Goal: Task Accomplishment & Management: Use online tool/utility

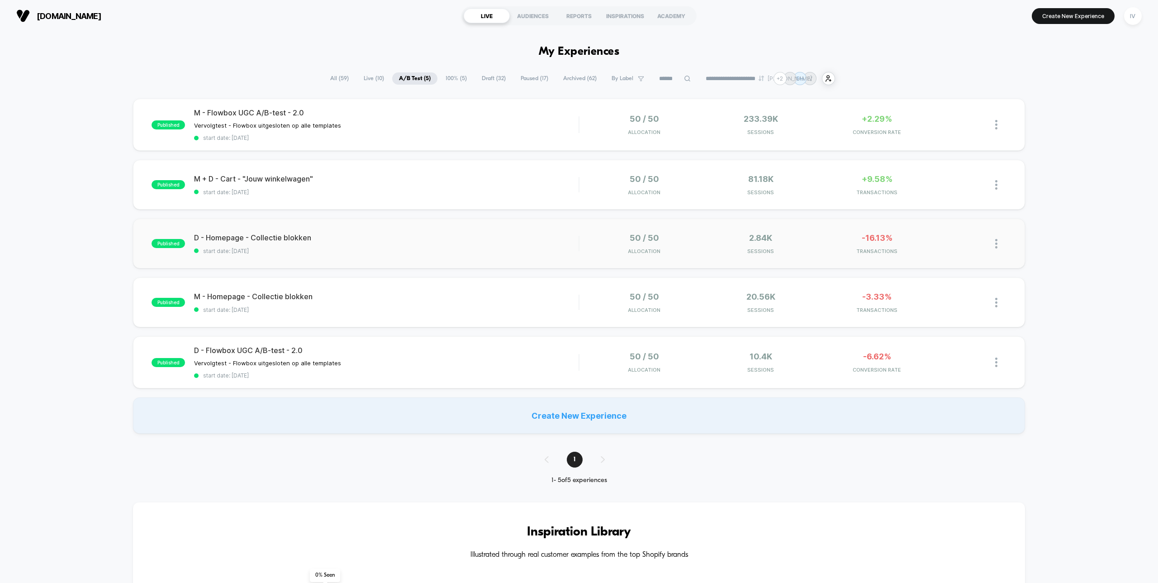
click at [454, 253] on div "published D - Homepage - Collectie blokken start date: [DATE] 50 / 50 Allocatio…" at bounding box center [578, 243] width 891 height 50
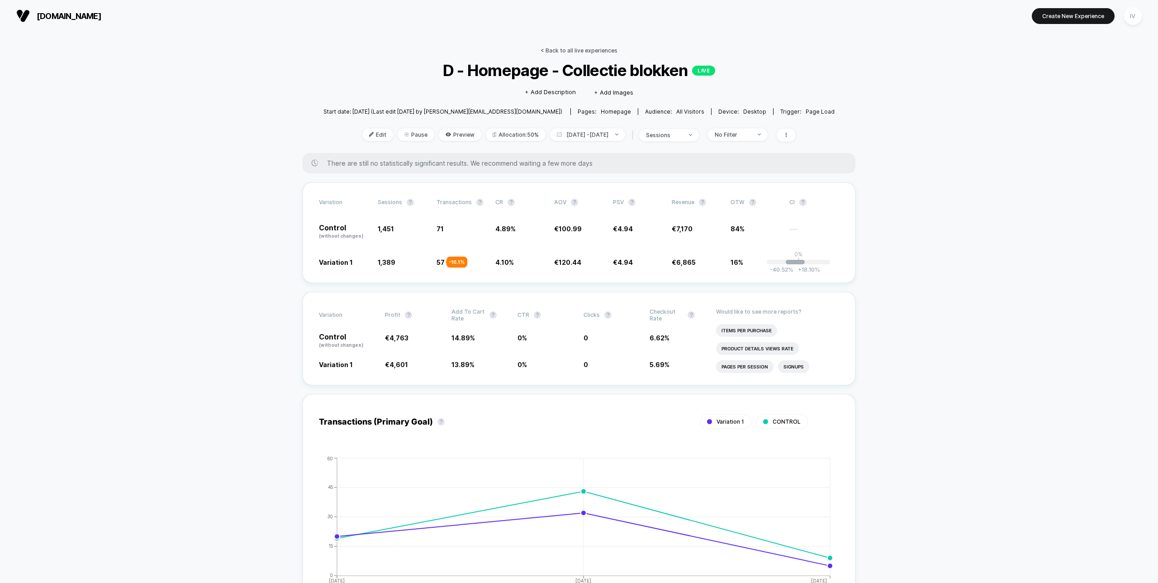
click at [587, 52] on link "< Back to all live experiences" at bounding box center [579, 50] width 77 height 7
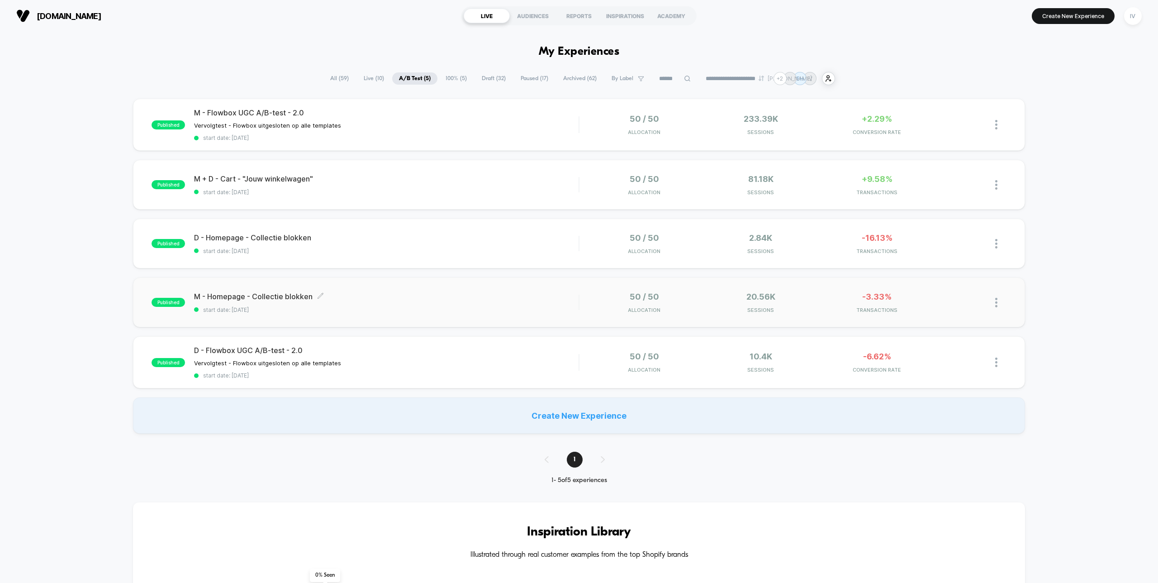
click at [407, 309] on span "start date: [DATE]" at bounding box center [386, 309] width 384 height 7
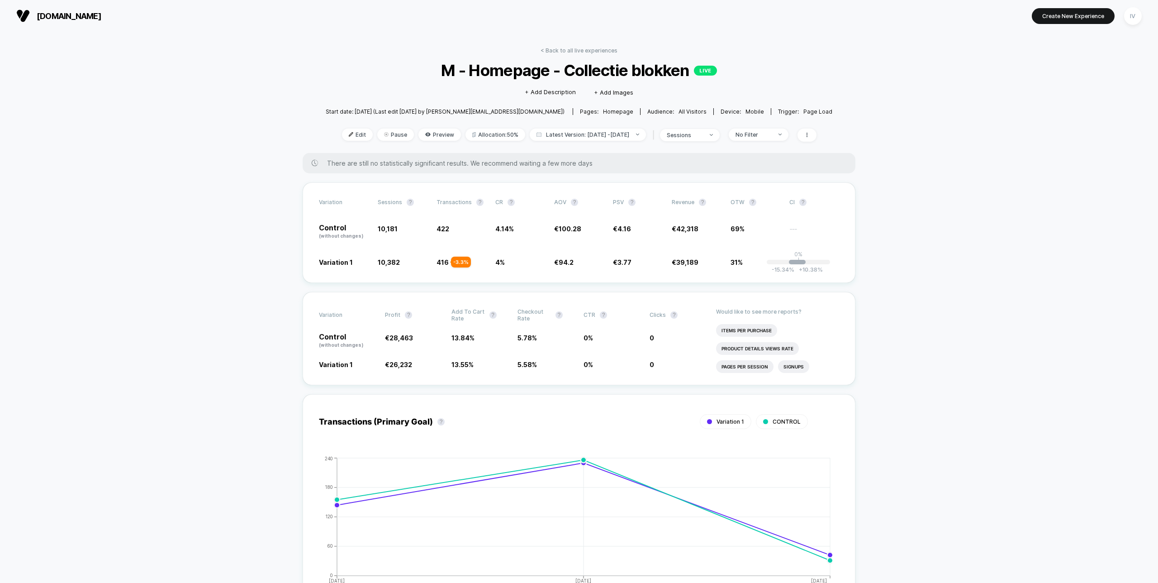
click at [602, 54] on div "< Back to all live experiences M - Homepage - Collectie blokken LIVE Click to e…" at bounding box center [579, 100] width 507 height 106
click at [602, 52] on link "< Back to all live experiences" at bounding box center [579, 50] width 77 height 7
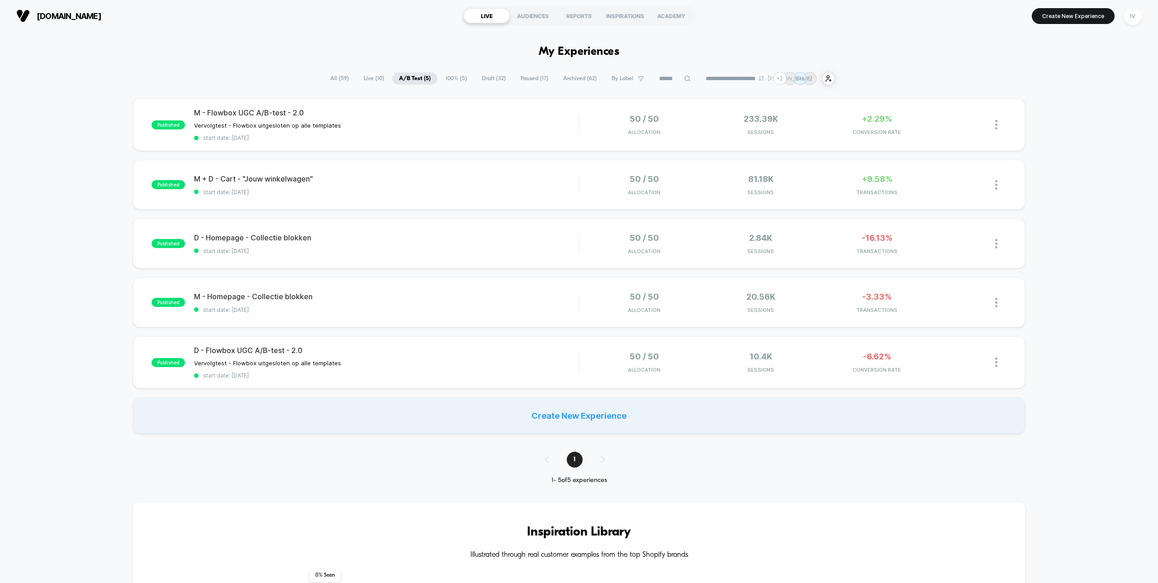
click at [431, 209] on div "published M - Flowbox UGC A/B-test - 2.0 Vervolgtest - Flowbox uitgesloten op a…" at bounding box center [579, 266] width 1158 height 335
click at [437, 197] on div "published M + D - Cart - "Jouw winkelwagen" start date: 22-9-2025 50 / 50 Alloc…" at bounding box center [578, 185] width 891 height 50
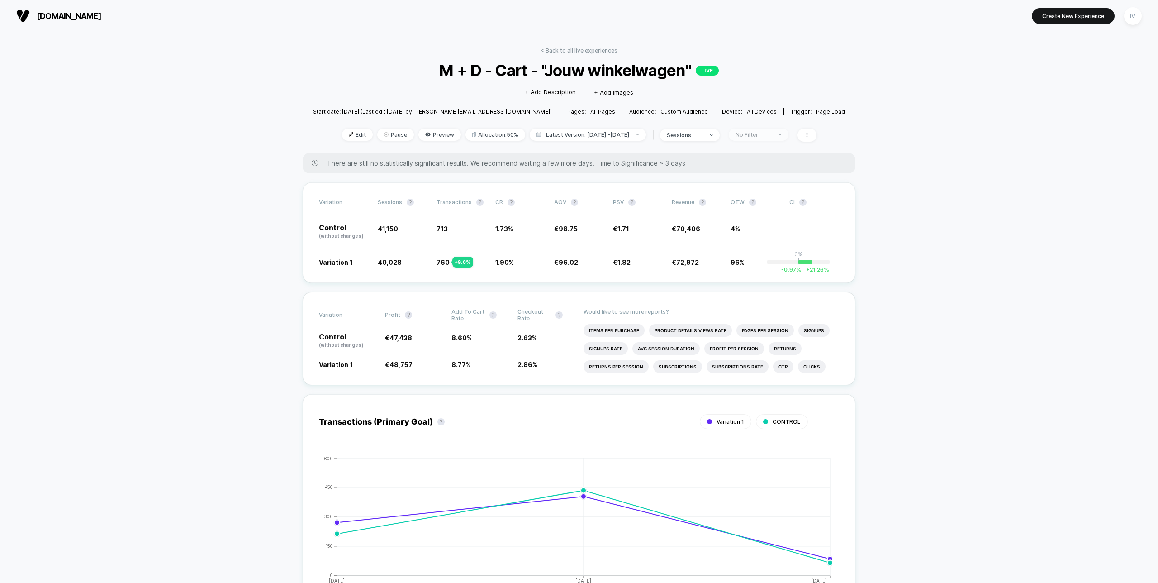
click at [771, 135] on div "No Filter" at bounding box center [753, 134] width 36 height 7
click at [766, 187] on span "Desktop Visitors" at bounding box center [768, 186] width 49 height 8
click at [771, 265] on button "Save" at bounding box center [770, 265] width 83 height 15
click at [772, 135] on div "Desktop" at bounding box center [753, 134] width 36 height 7
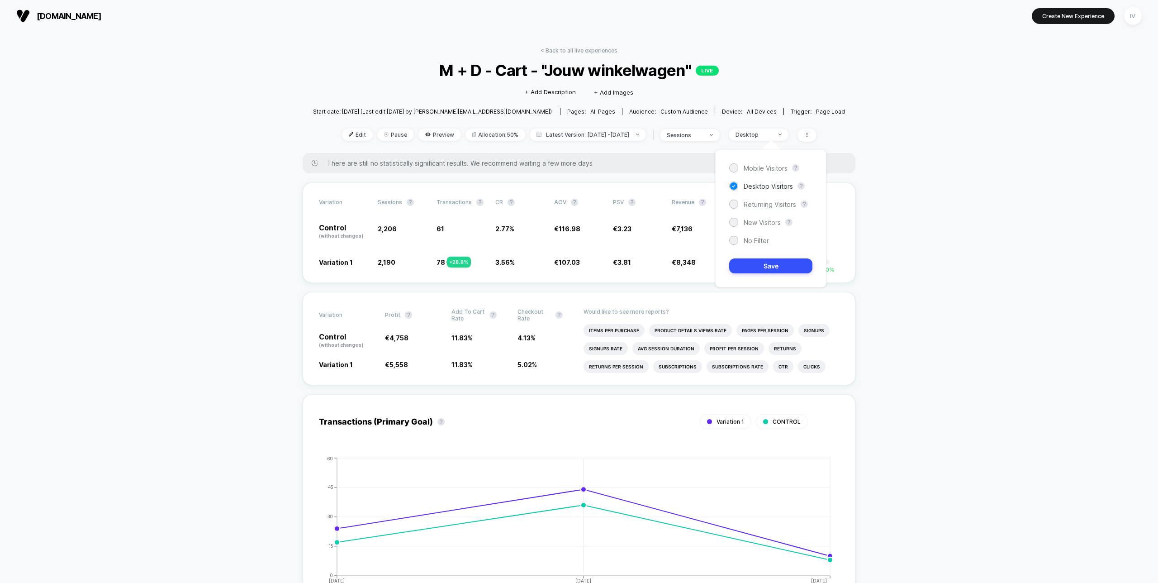
click at [770, 169] on span "Mobile Visitors" at bounding box center [766, 168] width 44 height 8
click at [772, 267] on button "Save" at bounding box center [770, 265] width 83 height 15
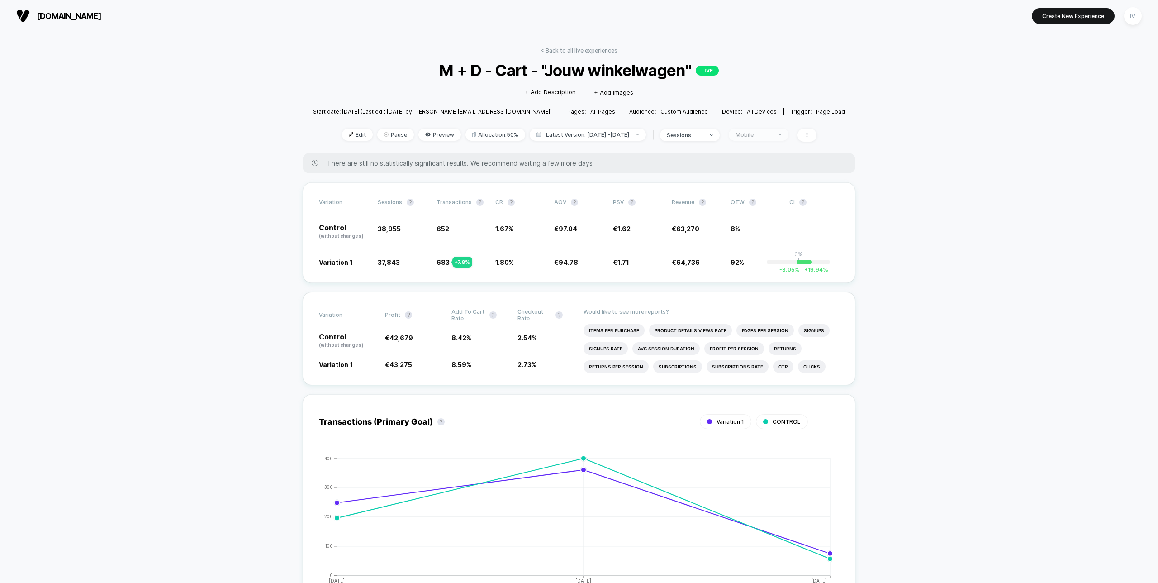
click at [770, 135] on div "Mobile" at bounding box center [753, 134] width 36 height 7
click at [776, 189] on span "Desktop Visitors" at bounding box center [768, 186] width 49 height 8
click at [771, 206] on span "Returning Visitors" at bounding box center [770, 204] width 52 height 8
click at [780, 268] on button "Save" at bounding box center [770, 265] width 83 height 15
click at [772, 133] on div "Returning Visitors" at bounding box center [753, 134] width 36 height 7
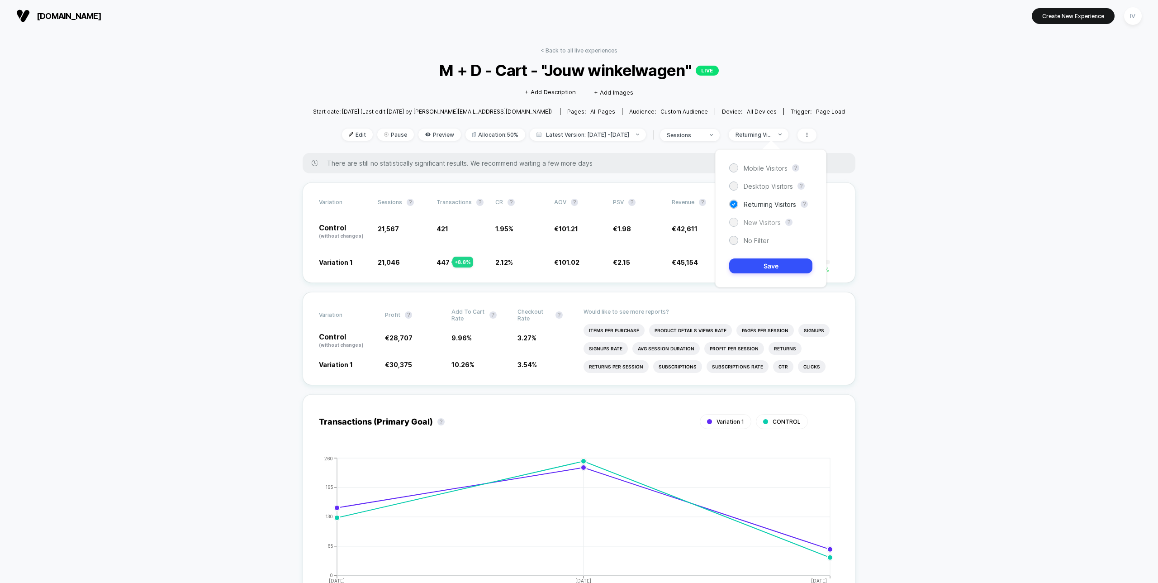
click at [769, 224] on span "New Visitors" at bounding box center [762, 222] width 37 height 8
click at [773, 262] on button "Save" at bounding box center [770, 265] width 83 height 15
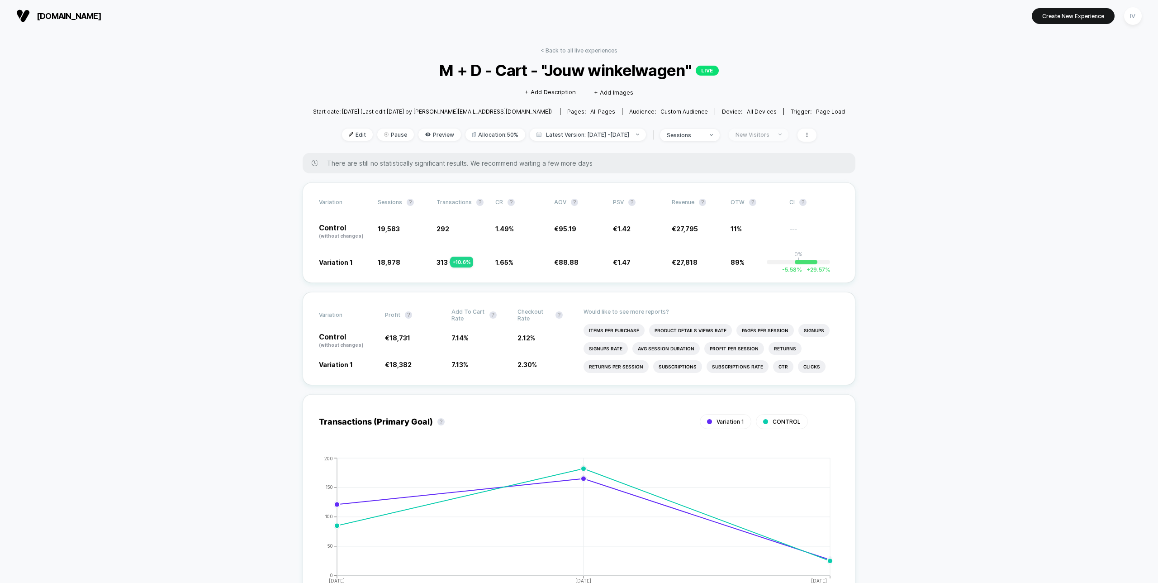
click at [772, 136] on div "New Visitors" at bounding box center [753, 134] width 36 height 7
click at [755, 241] on span "No Filter" at bounding box center [756, 241] width 25 height 8
click at [769, 264] on button "Save" at bounding box center [770, 265] width 83 height 15
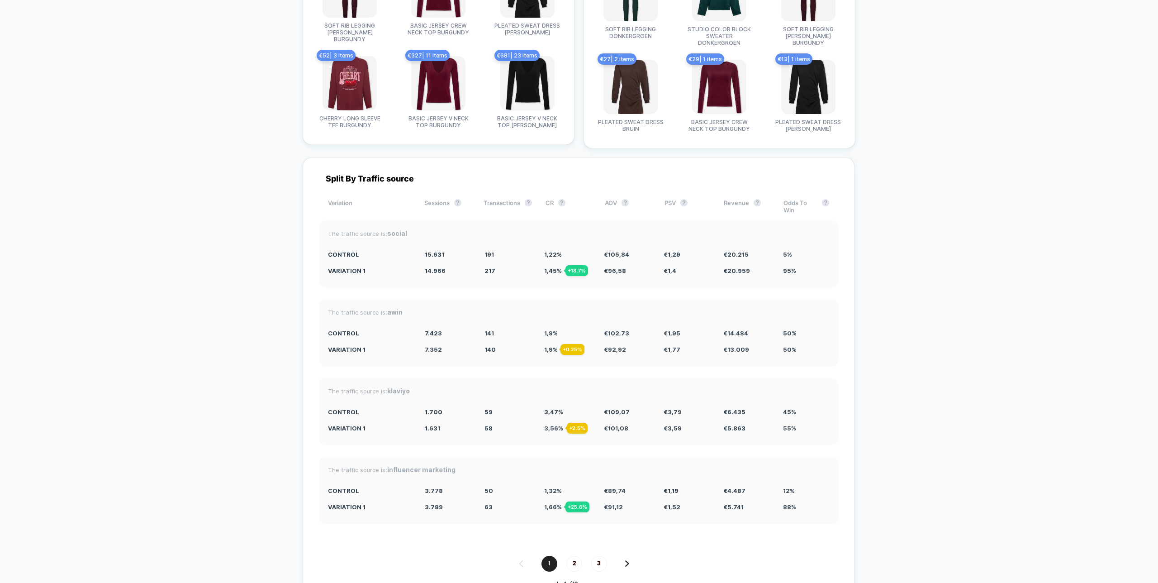
scroll to position [2411, 0]
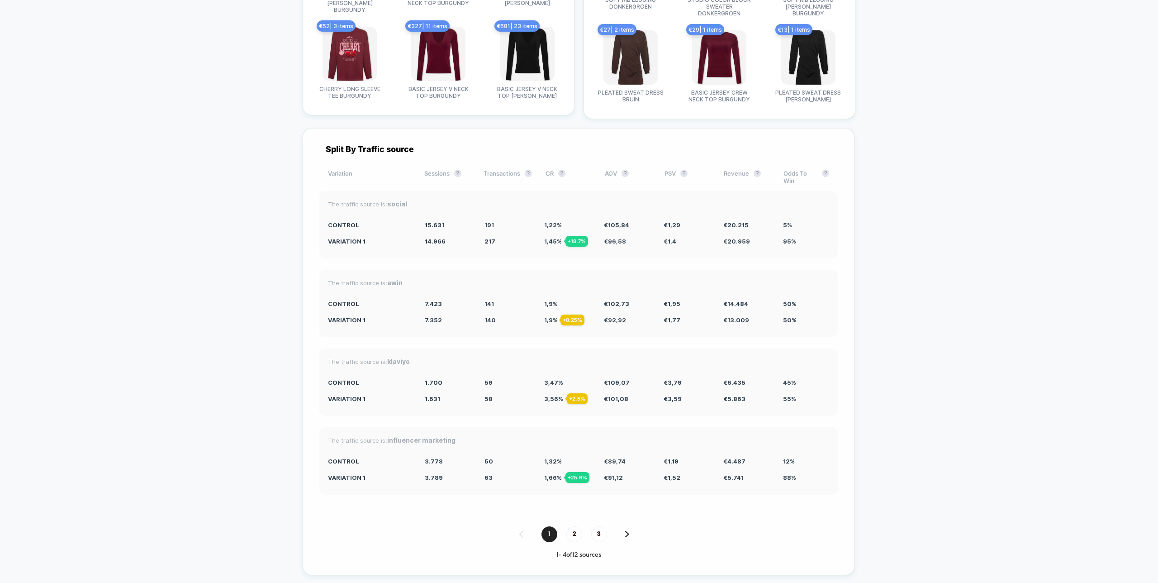
click at [626, 531] on img at bounding box center [627, 534] width 4 height 6
click at [602, 526] on span "3" at bounding box center [599, 534] width 16 height 16
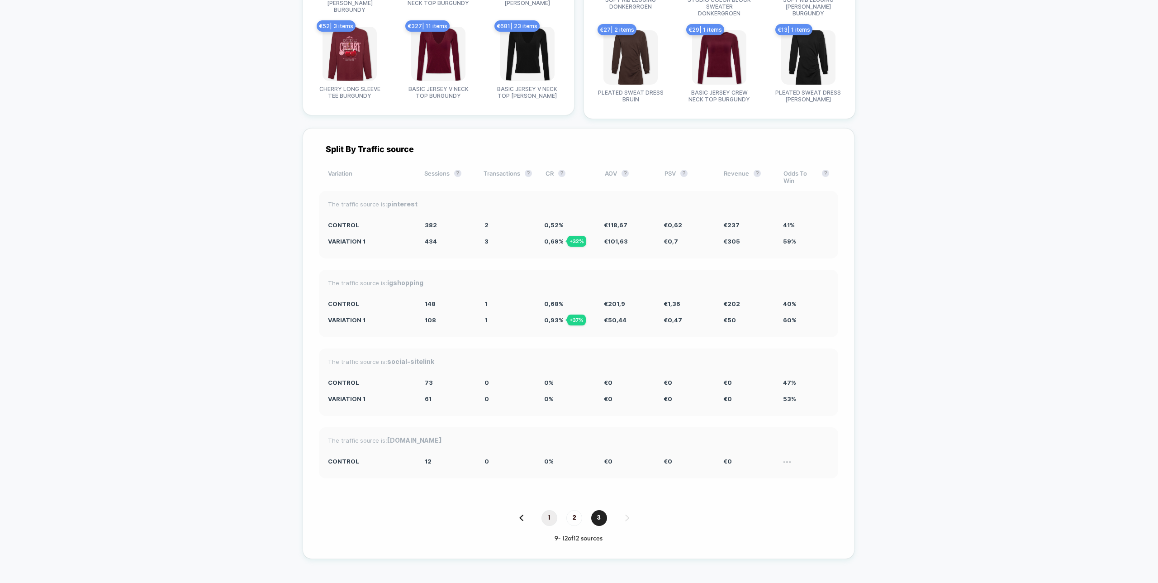
click at [550, 510] on span "1" at bounding box center [549, 518] width 16 height 16
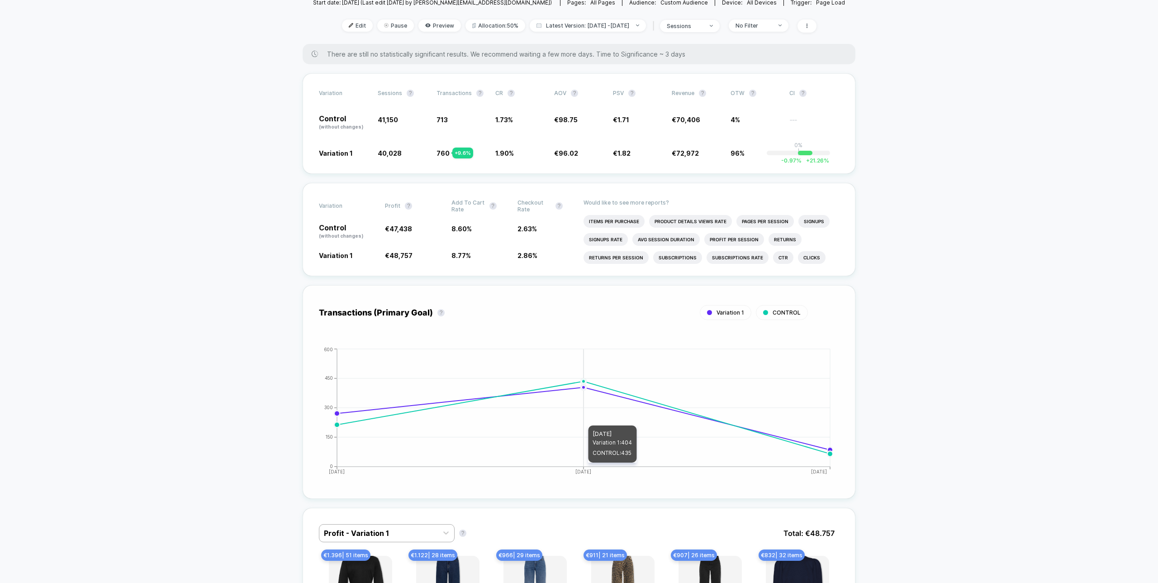
scroll to position [0, 0]
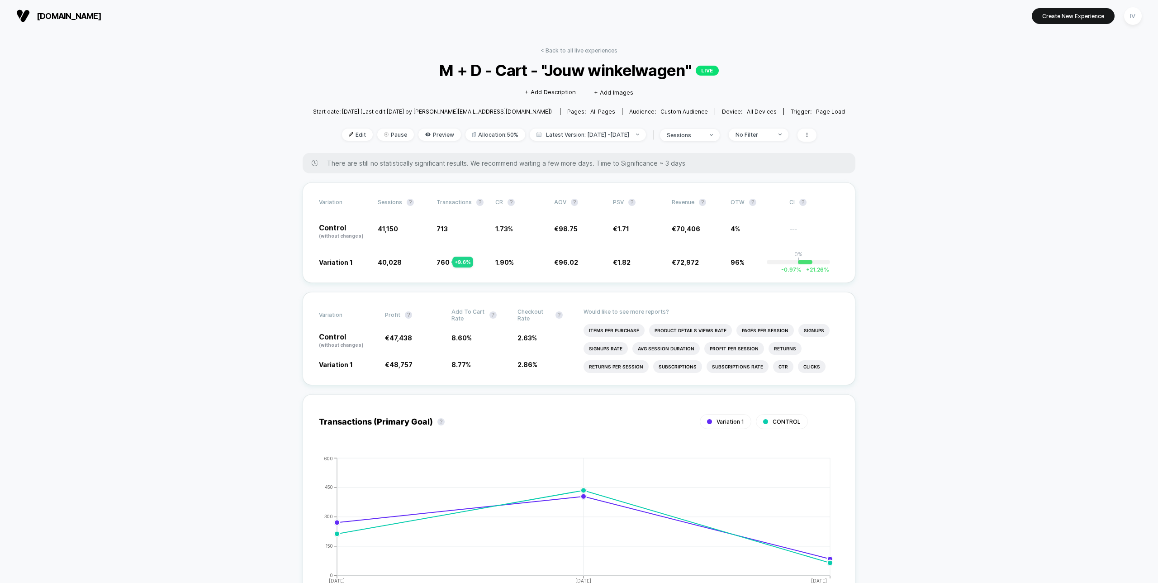
click at [576, 47] on link "< Back to all live experiences" at bounding box center [579, 50] width 77 height 7
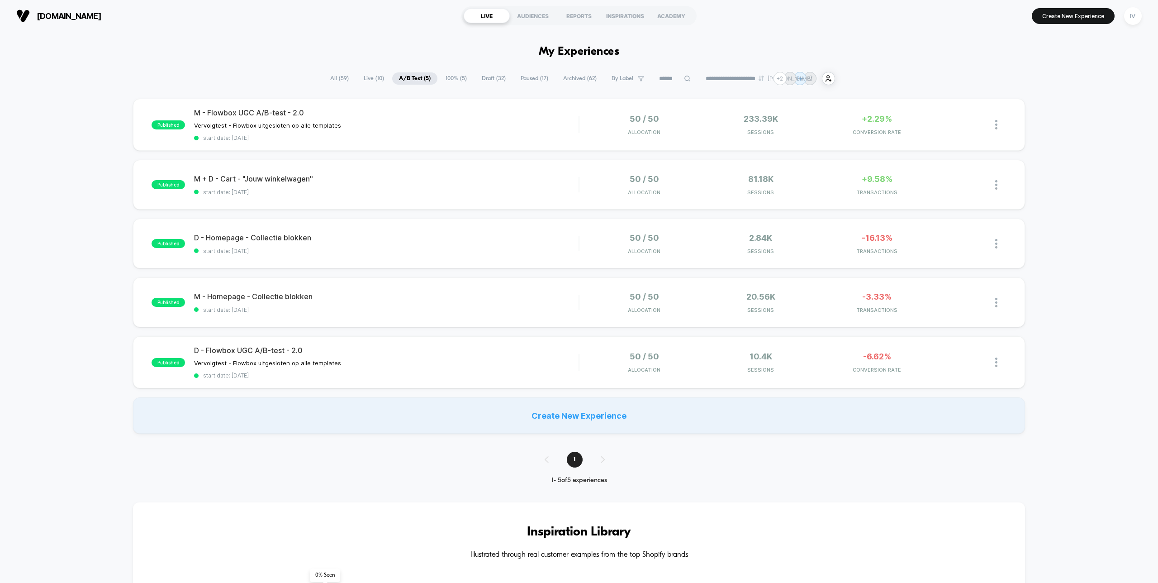
click at [456, 76] on span "100% ( 5 )" at bounding box center [456, 78] width 35 height 12
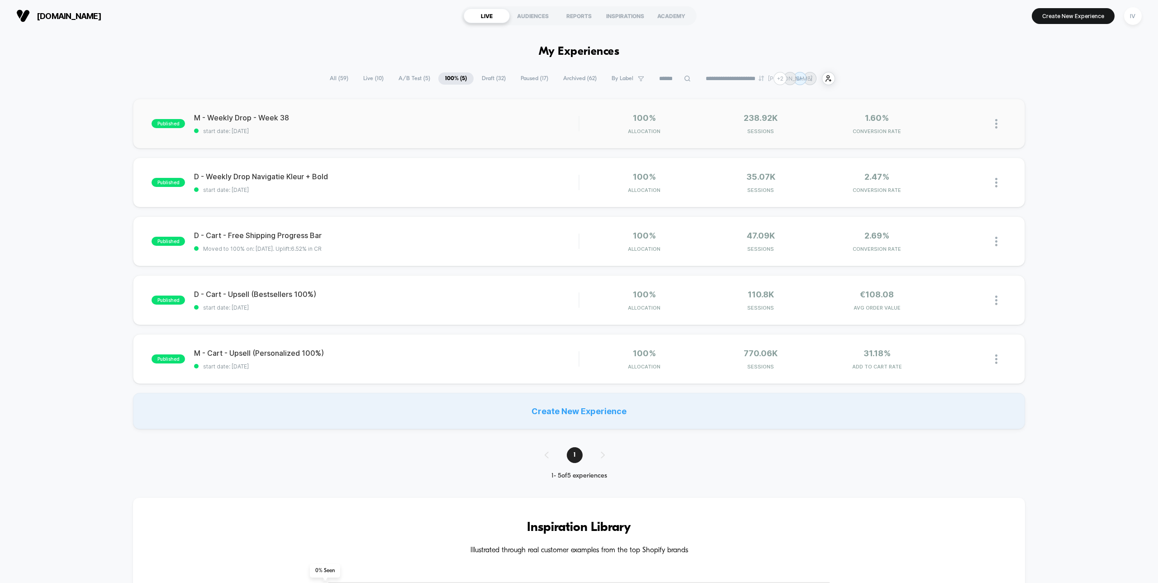
click at [369, 141] on div "published M - Weekly Drop - Week 38 start date: 18-9-2025 100% Allocation 238.9…" at bounding box center [578, 124] width 891 height 50
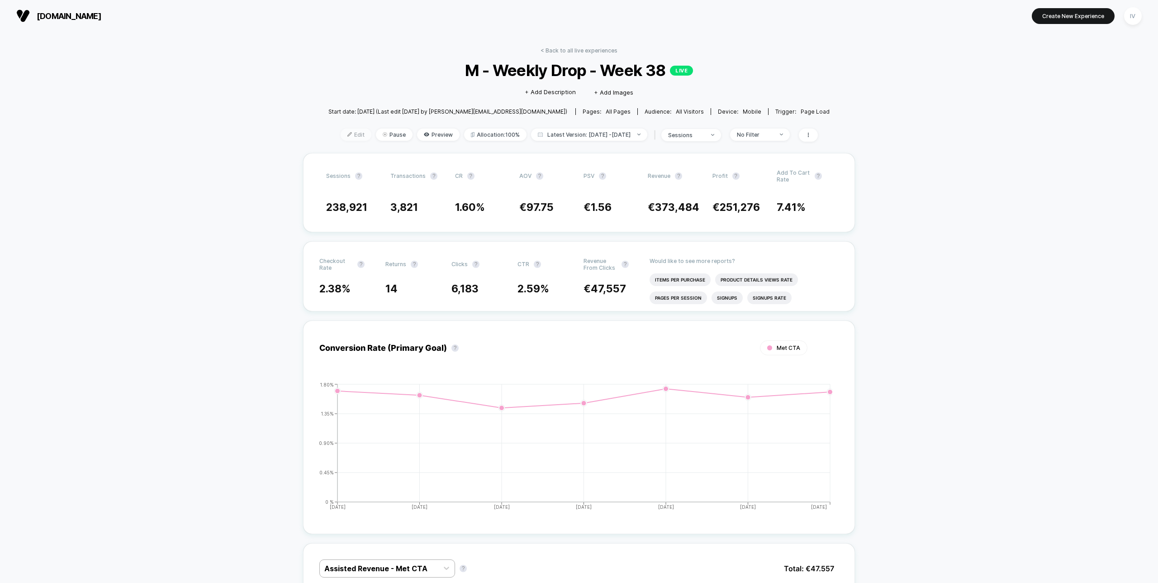
click at [343, 132] on span "Edit" at bounding box center [356, 134] width 31 height 12
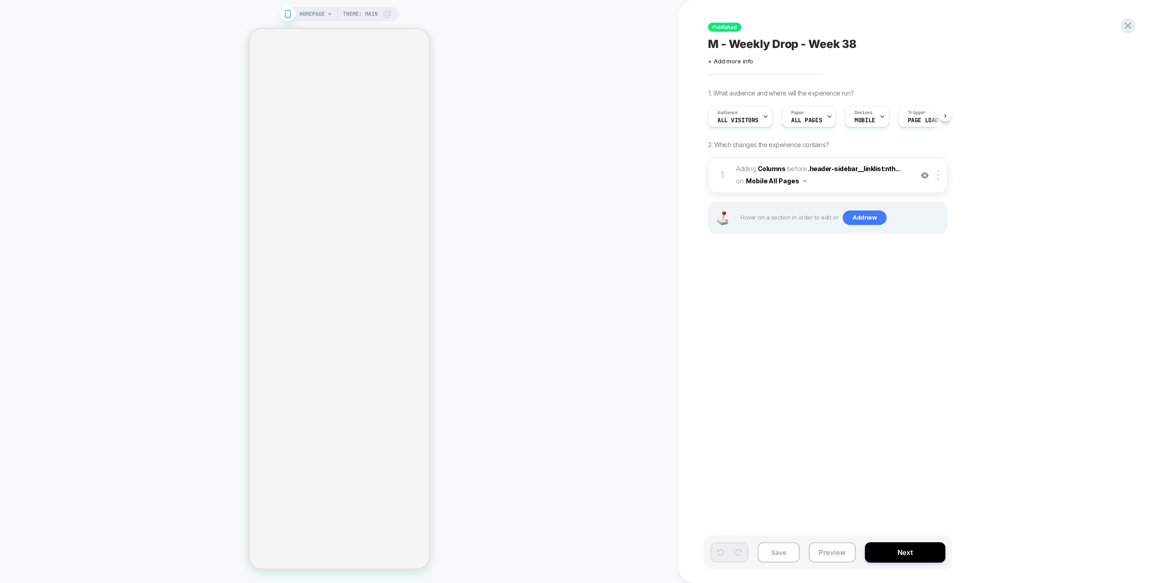
scroll to position [0, 0]
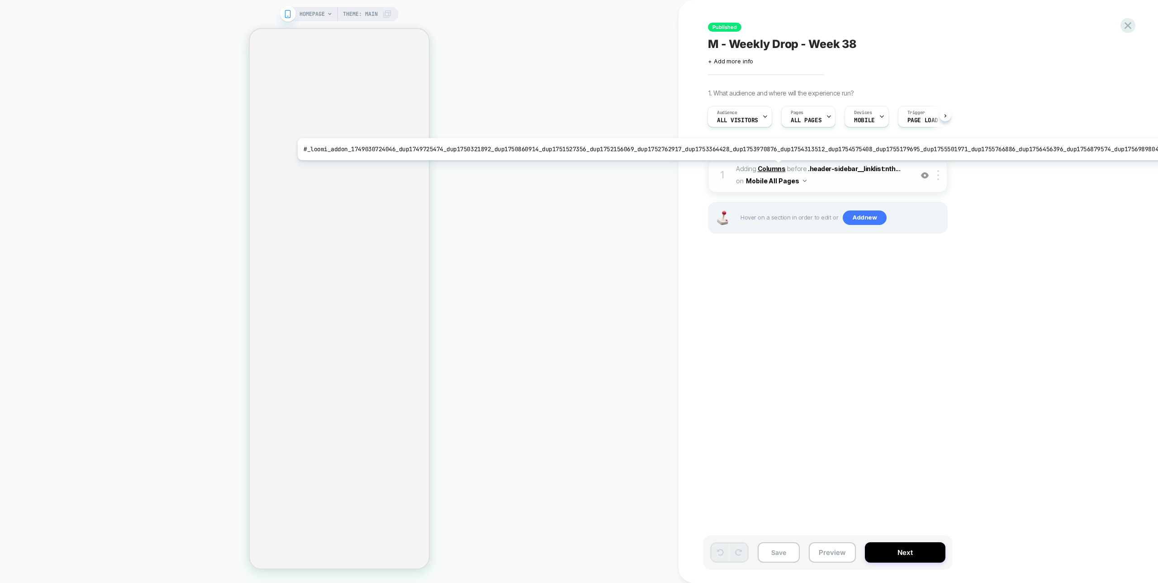
click at [766, 167] on b "Columns" at bounding box center [772, 169] width 28 height 8
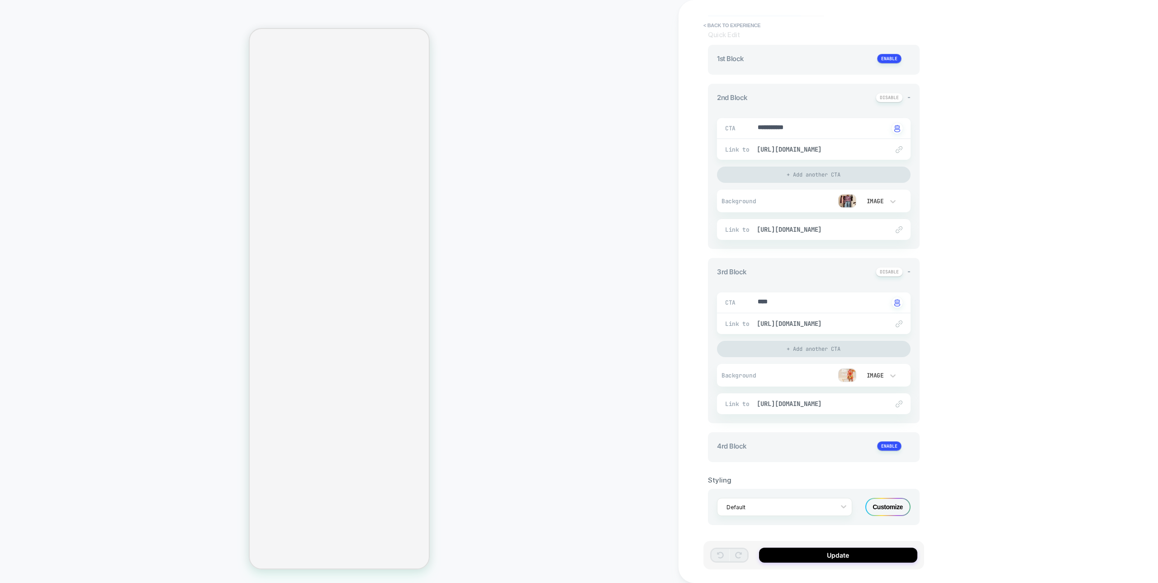
scroll to position [44, 0]
click at [841, 321] on span "https://most-wanted.com/collections/summer-sale" at bounding box center [818, 323] width 123 height 8
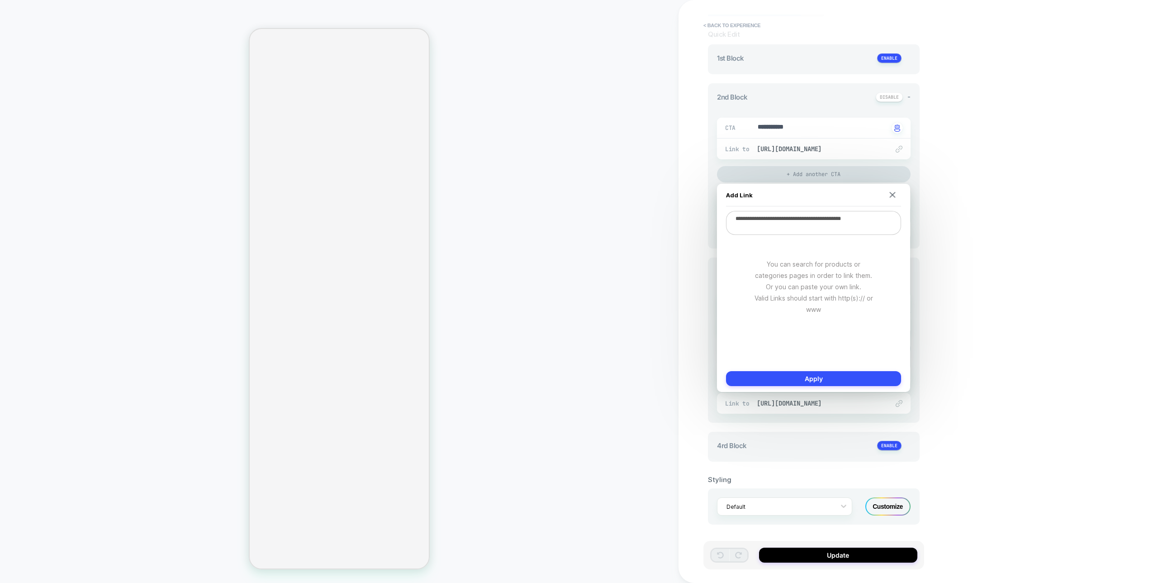
click at [828, 220] on textarea "**********" at bounding box center [813, 223] width 175 height 24
paste textarea "**"
type textarea "*"
type textarea "**********"
click at [820, 372] on button "Apply" at bounding box center [813, 378] width 175 height 15
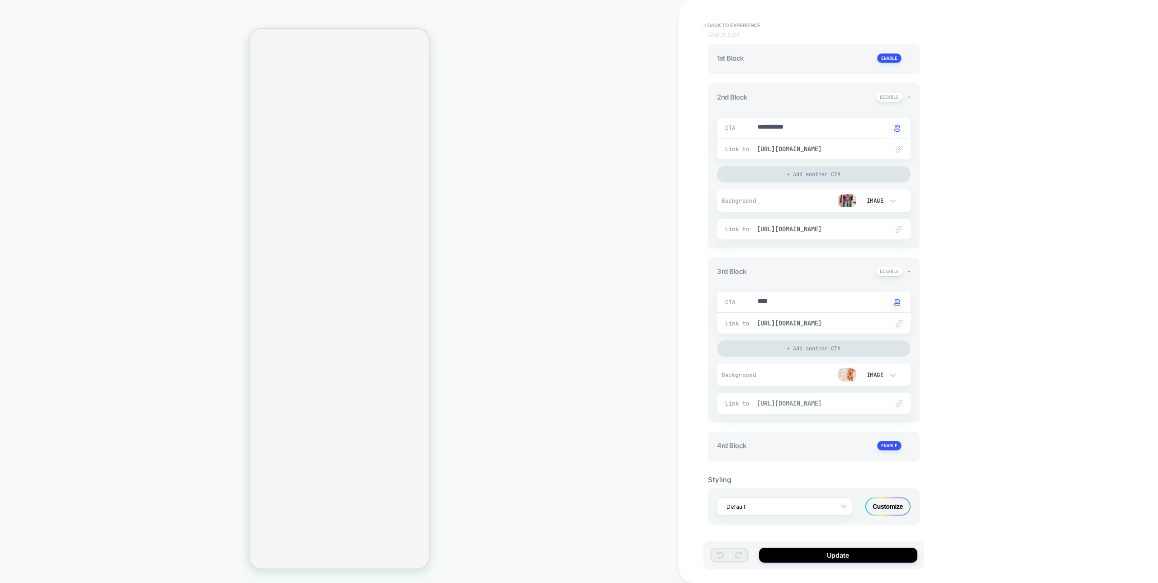
click at [833, 403] on span "https://most-wanted.com/collections/summer-sale" at bounding box center [818, 403] width 123 height 8
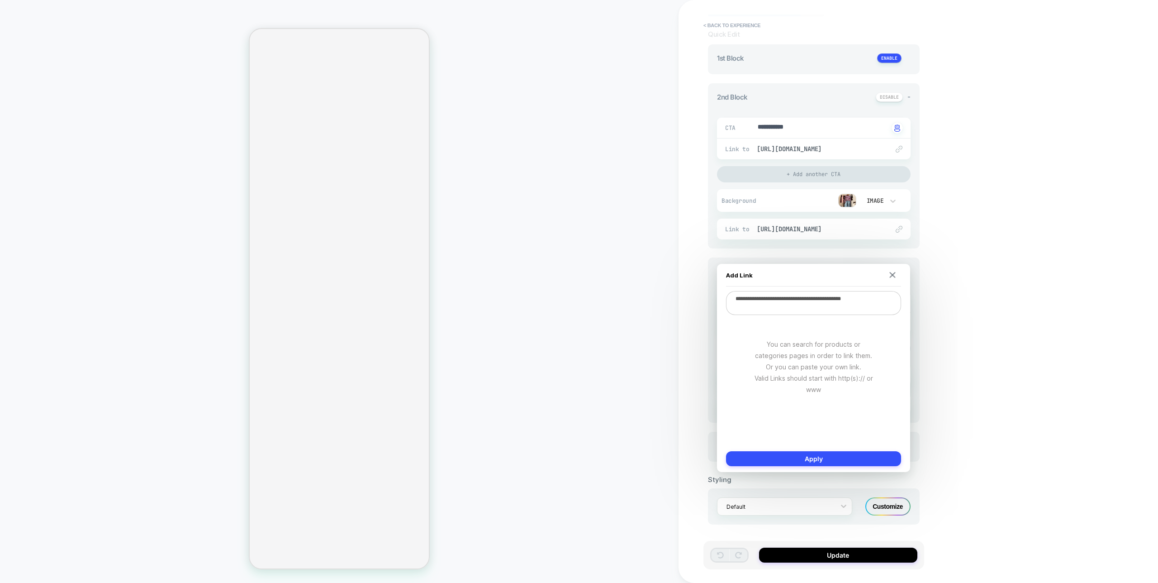
click at [834, 310] on textarea "**********" at bounding box center [813, 303] width 175 height 24
paste textarea "**"
type textarea "*"
type textarea "**********"
click at [843, 461] on button "Apply" at bounding box center [813, 458] width 175 height 15
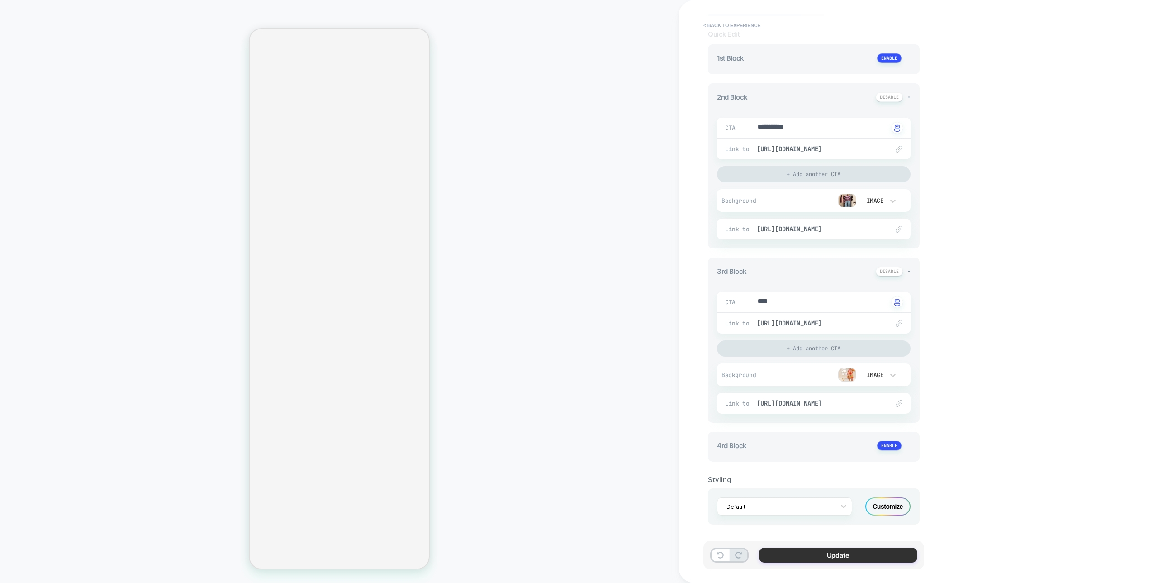
click at [826, 554] on button "Update" at bounding box center [838, 554] width 158 height 15
type textarea "*"
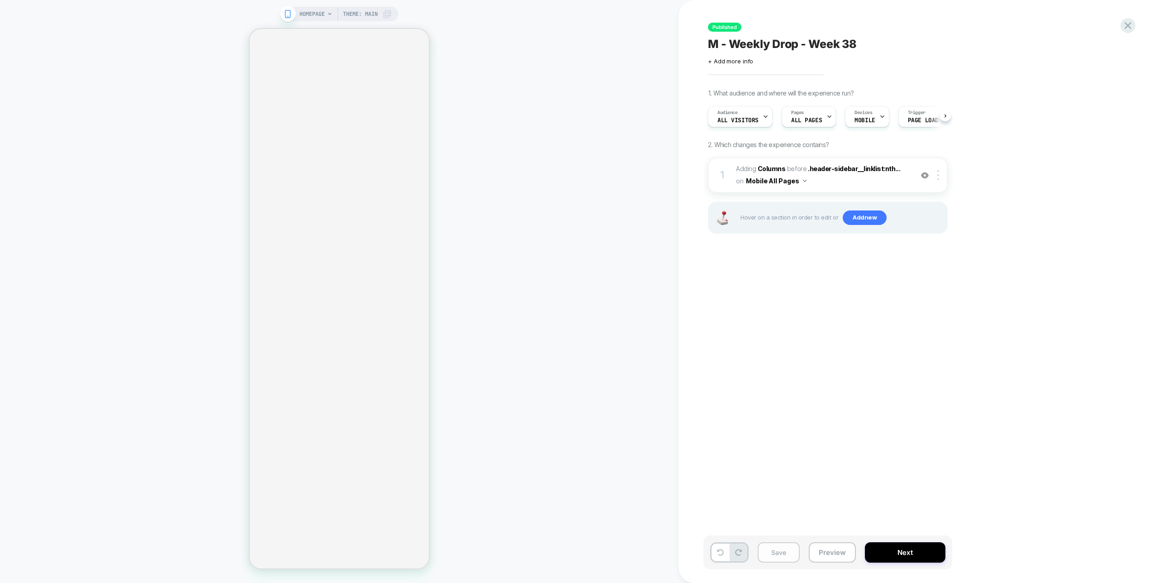
click at [770, 553] on button "Save" at bounding box center [779, 552] width 42 height 20
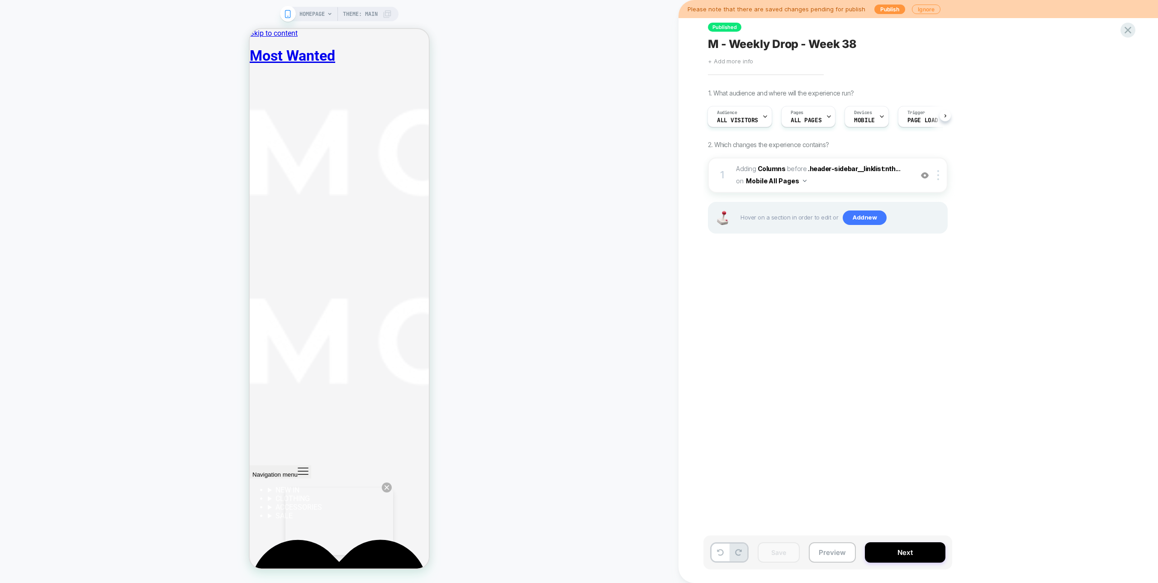
scroll to position [0, 0]
click at [885, 10] on button "Publish" at bounding box center [889, 9] width 31 height 9
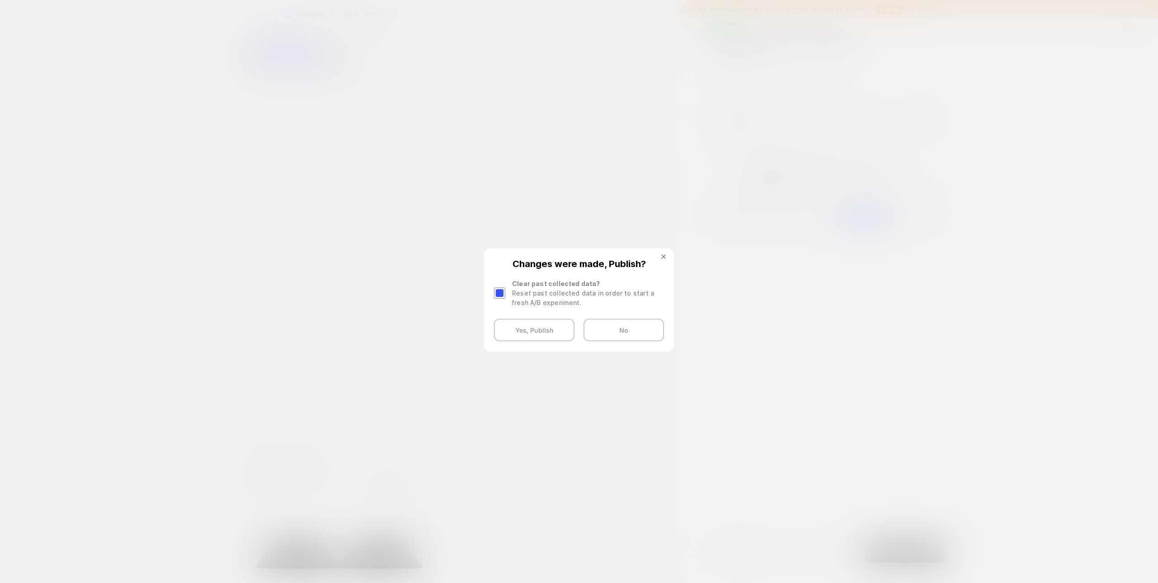
click at [504, 291] on div at bounding box center [499, 292] width 11 height 11
click at [527, 331] on button "Yes, Publish" at bounding box center [534, 329] width 81 height 23
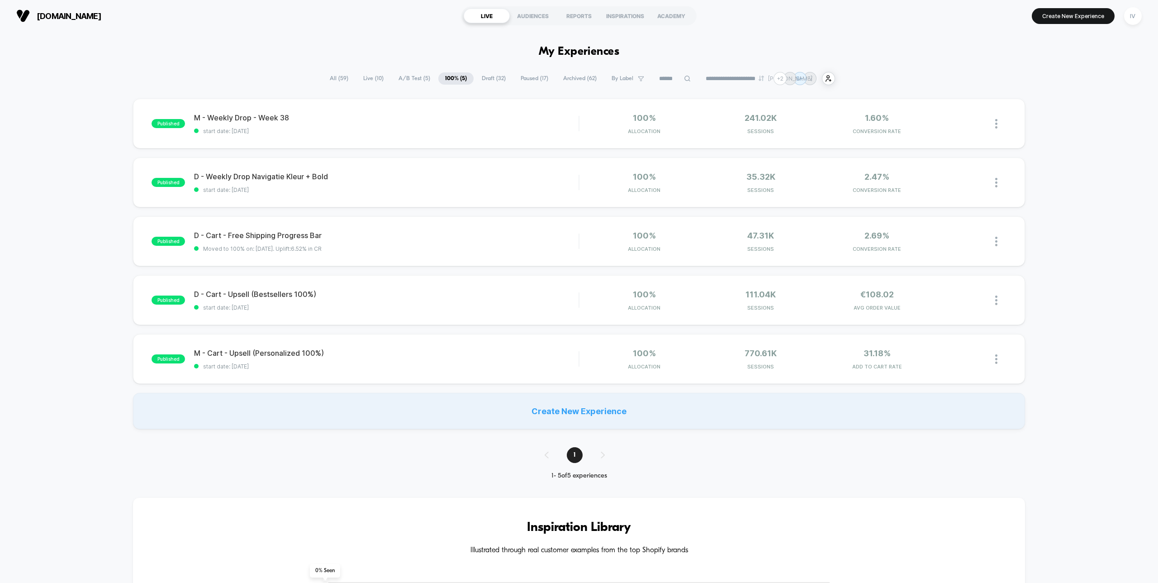
click at [408, 81] on span "A/B Test ( 5 )" at bounding box center [414, 78] width 45 height 12
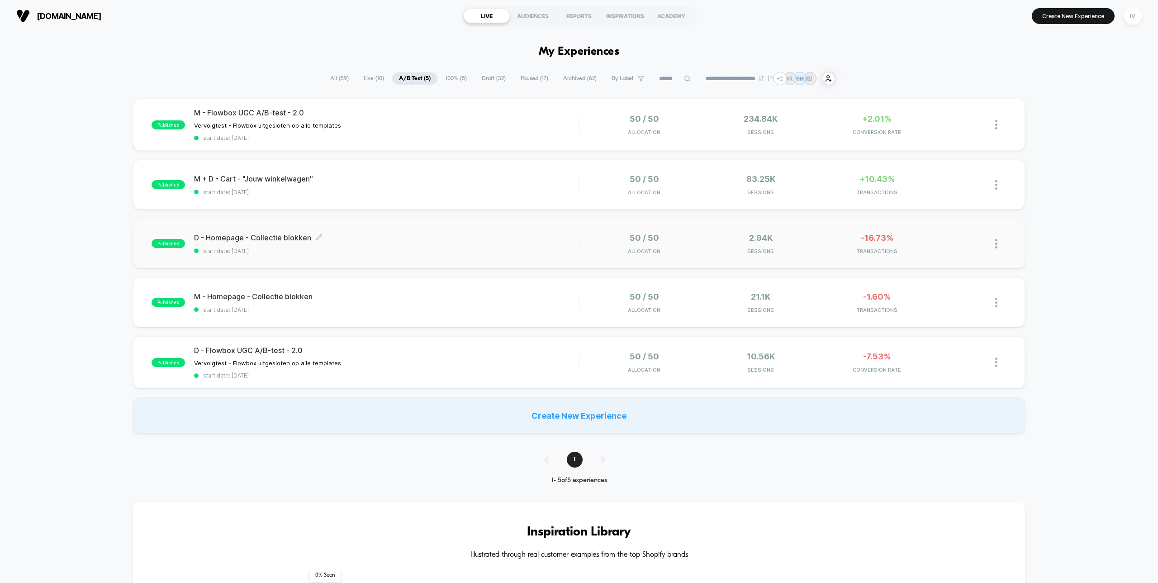
click at [529, 256] on div "published D - Homepage - Collectie blokken Click to edit experience details Cli…" at bounding box center [578, 243] width 891 height 50
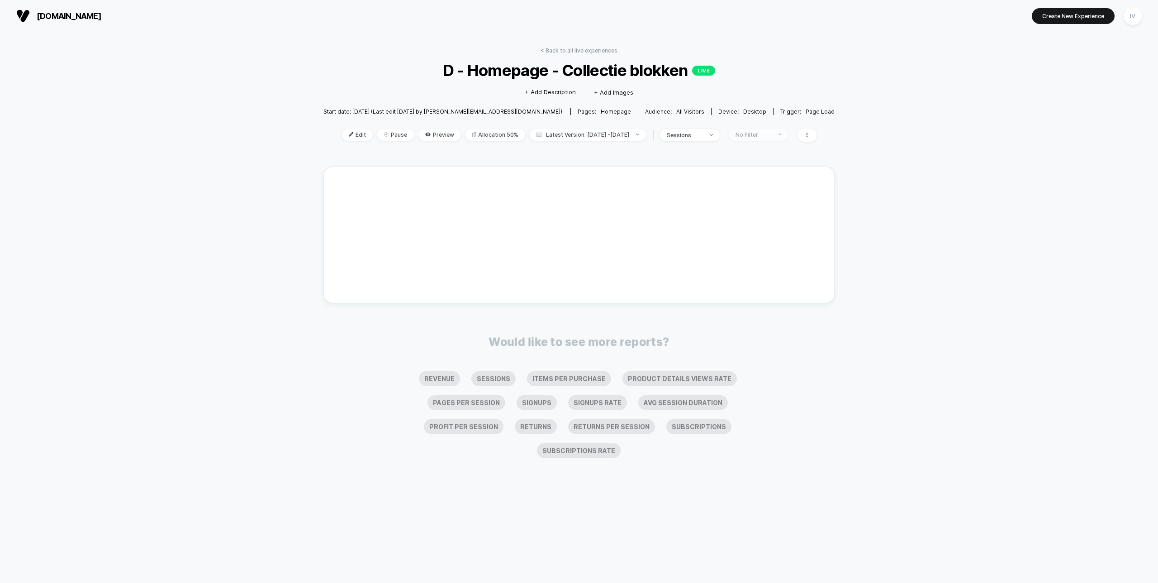
click at [772, 134] on div "No Filter" at bounding box center [753, 134] width 36 height 7
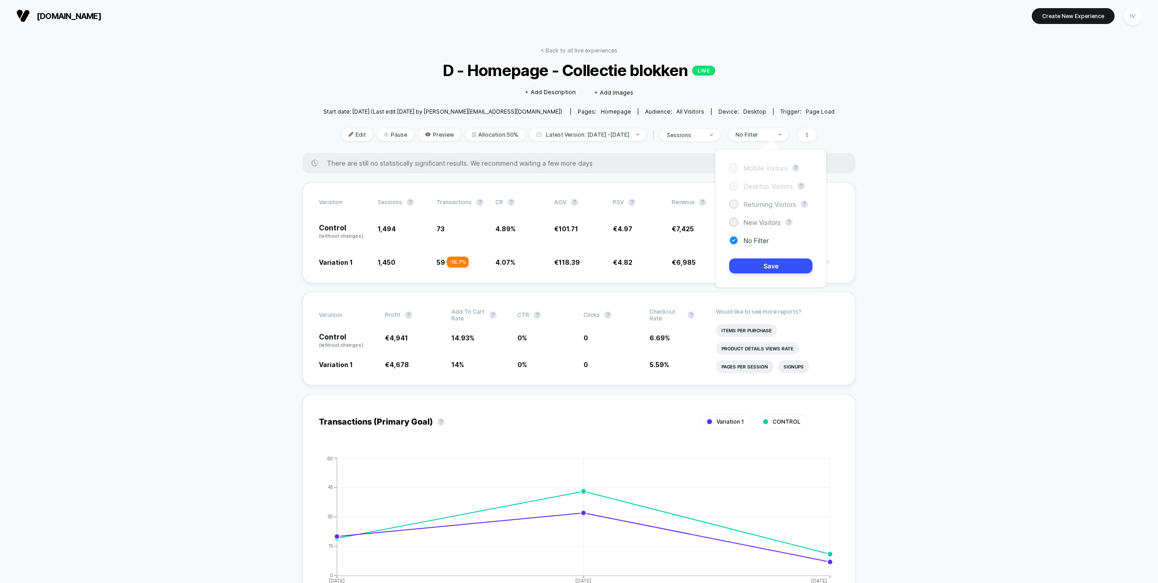
click at [773, 205] on span "Returning Visitors" at bounding box center [770, 204] width 52 height 8
click at [773, 267] on button "Save" at bounding box center [770, 265] width 83 height 15
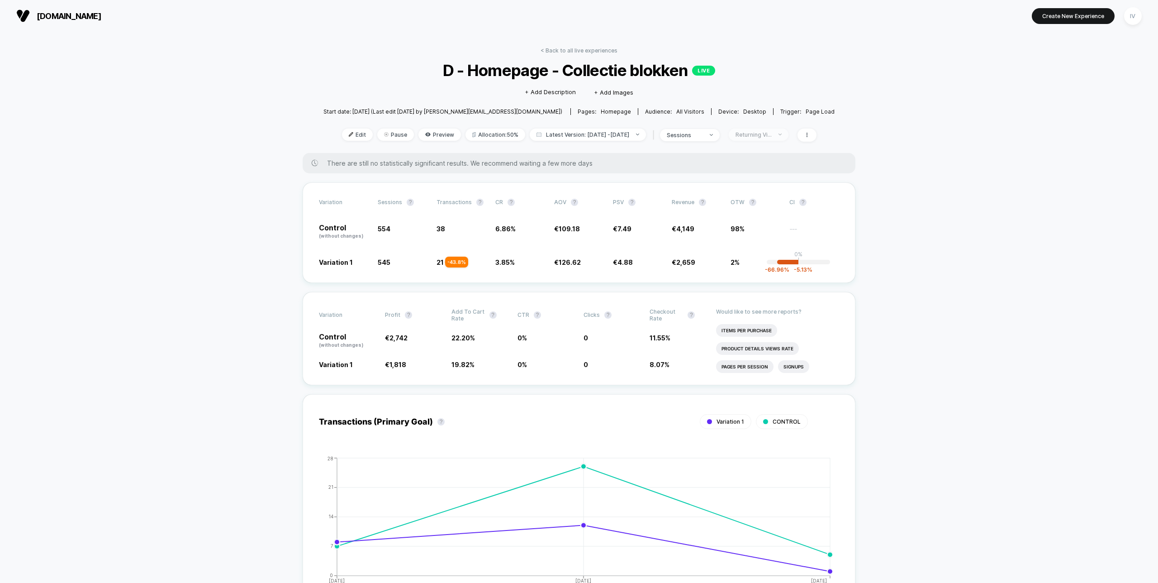
click at [762, 134] on div "Returning Visitors" at bounding box center [753, 134] width 36 height 7
click at [759, 222] on span "New Visitors" at bounding box center [762, 222] width 37 height 8
click at [760, 266] on button "Save" at bounding box center [770, 265] width 83 height 15
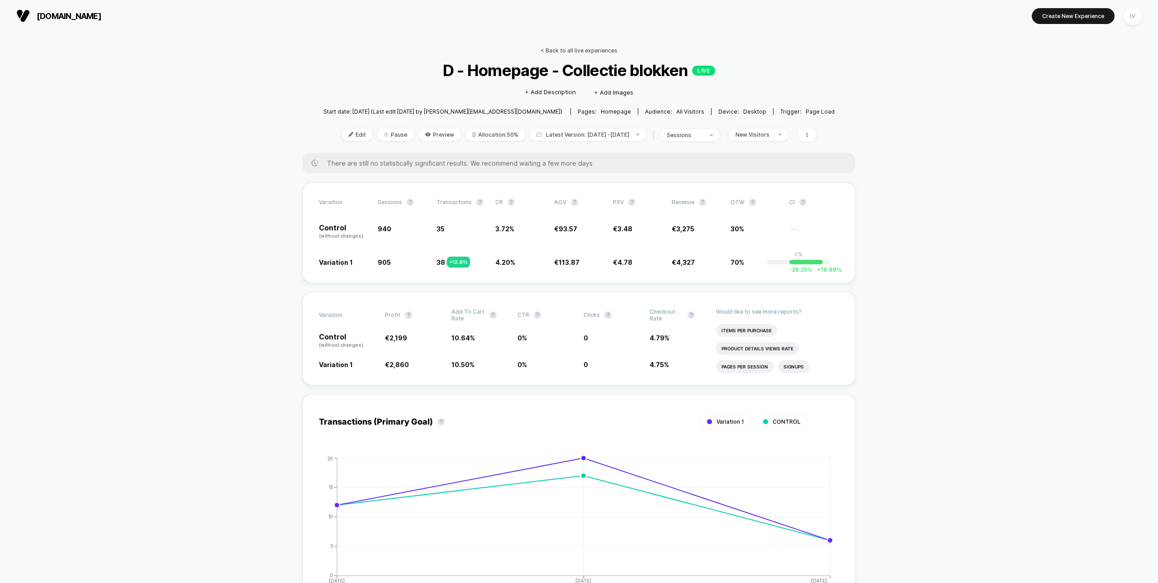
click at [586, 52] on link "< Back to all live experiences" at bounding box center [579, 50] width 77 height 7
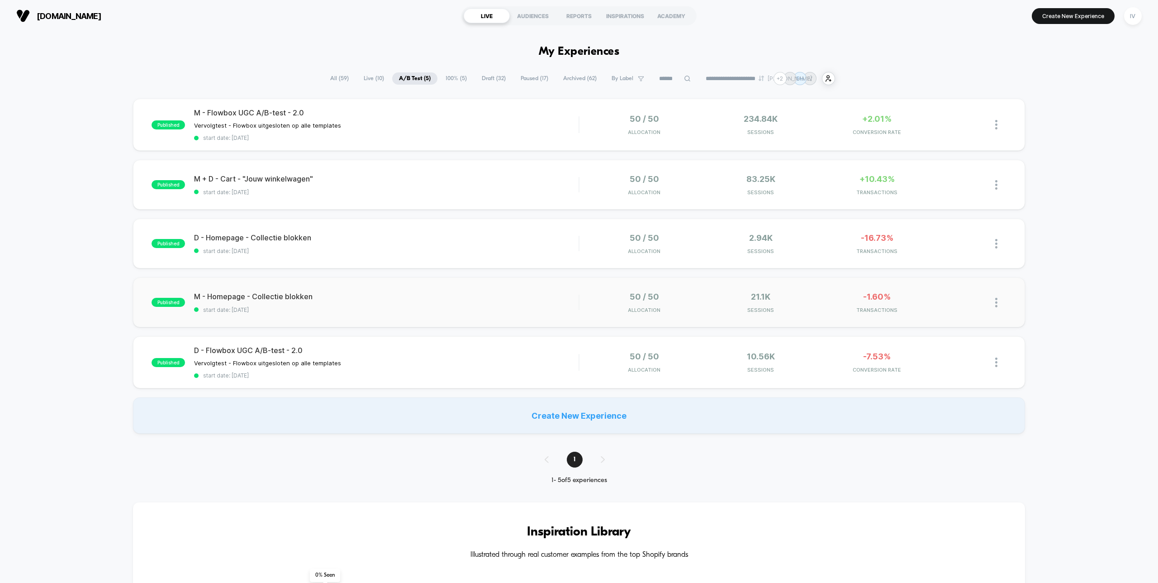
click at [452, 322] on div "published M - Homepage - Collectie blokken start date: [DATE] 50 / 50 Allocatio…" at bounding box center [578, 302] width 891 height 50
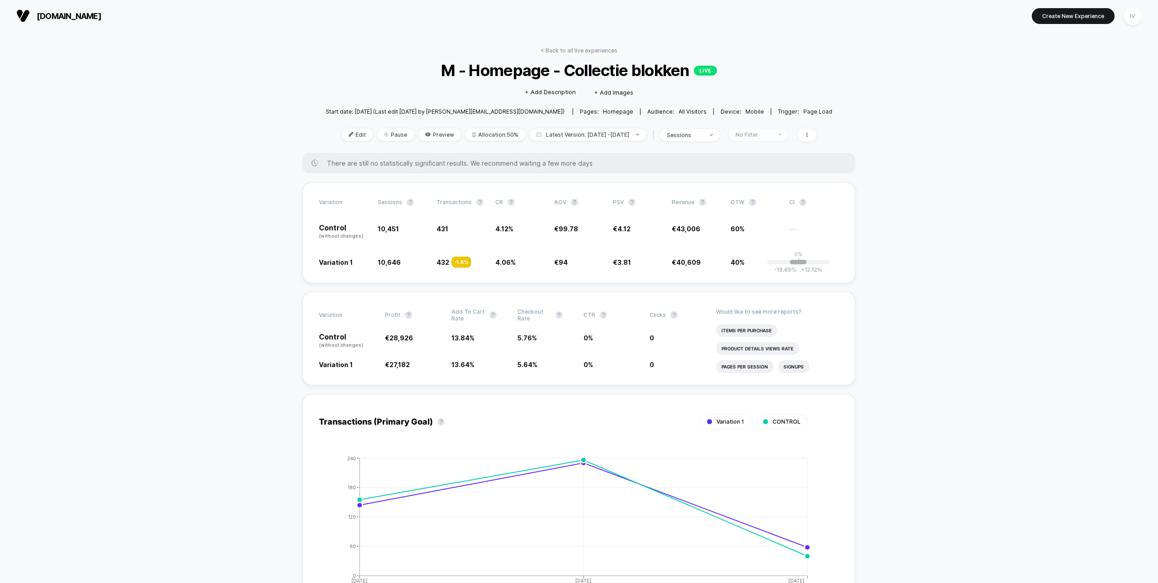
click at [766, 137] on div "No Filter" at bounding box center [753, 134] width 36 height 7
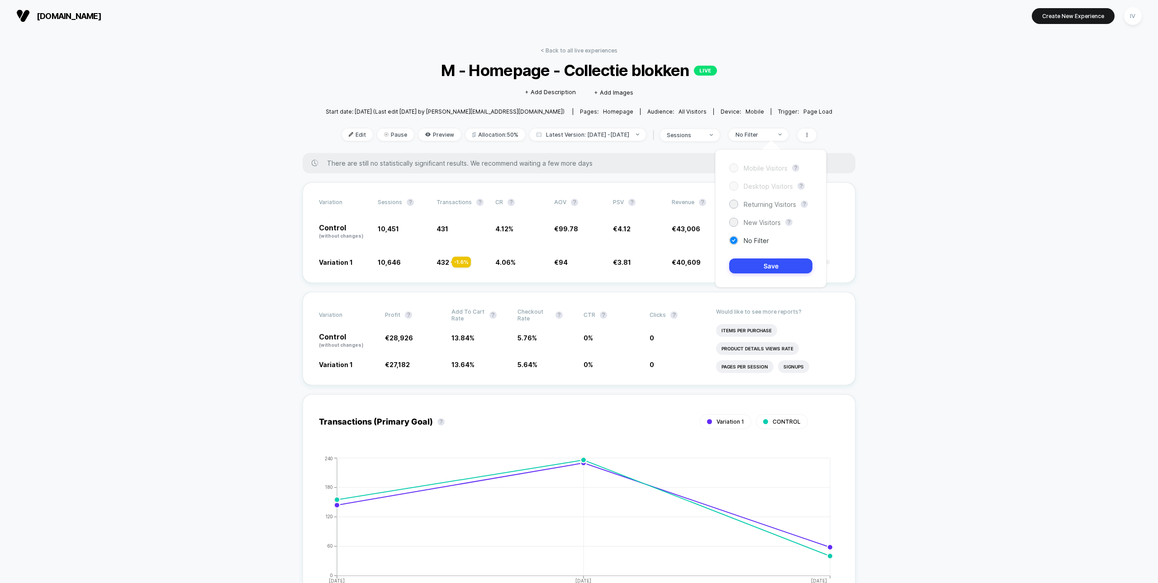
click at [764, 215] on div "Mobile Visitors ? Desktop Visitors ? Returning Visitors ? New Visitors ? No Fil…" at bounding box center [770, 218] width 111 height 138
click at [766, 219] on span "New Visitors" at bounding box center [762, 222] width 37 height 8
click at [772, 262] on button "Save" at bounding box center [770, 265] width 83 height 15
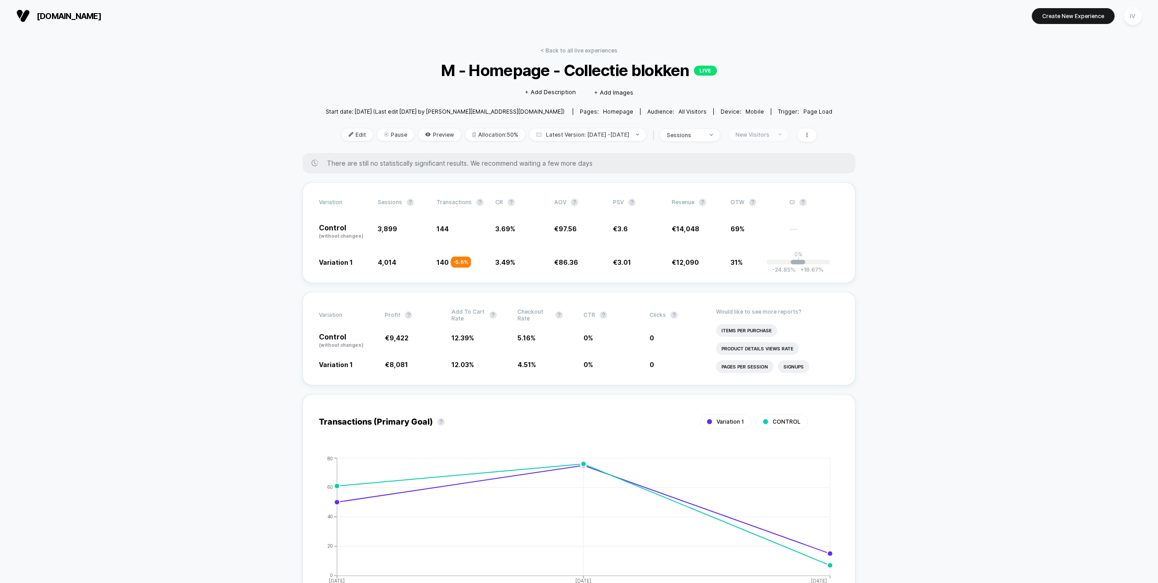
click at [766, 134] on div "New Visitors" at bounding box center [753, 134] width 36 height 7
drag, startPoint x: 768, startPoint y: 204, endPoint x: 771, endPoint y: 217, distance: 13.0
click at [768, 204] on span "Returning Visitors" at bounding box center [770, 204] width 52 height 8
click at [780, 263] on button "Save" at bounding box center [770, 265] width 83 height 15
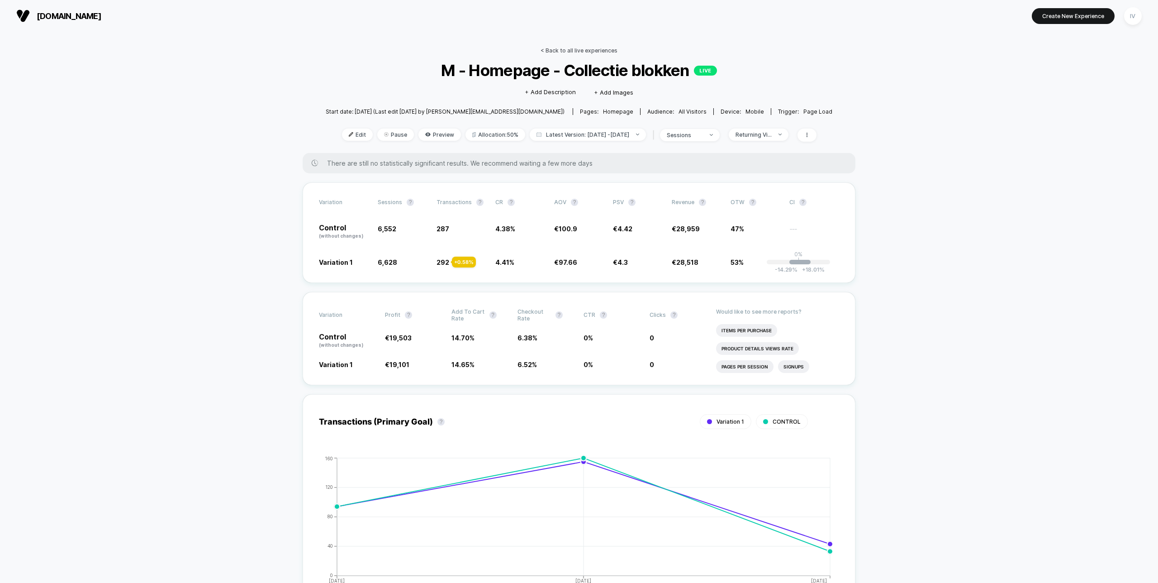
click at [582, 49] on link "< Back to all live experiences" at bounding box center [579, 50] width 77 height 7
